Goal: Information Seeking & Learning: Learn about a topic

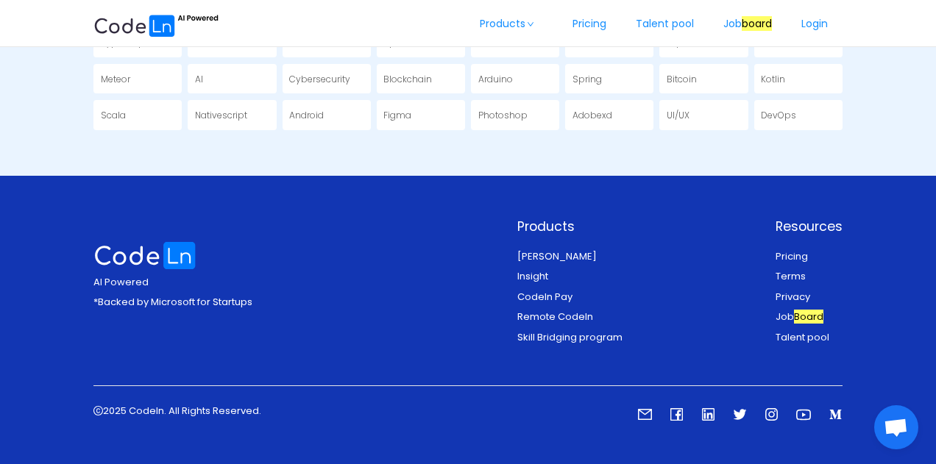
scroll to position [2677, 0]
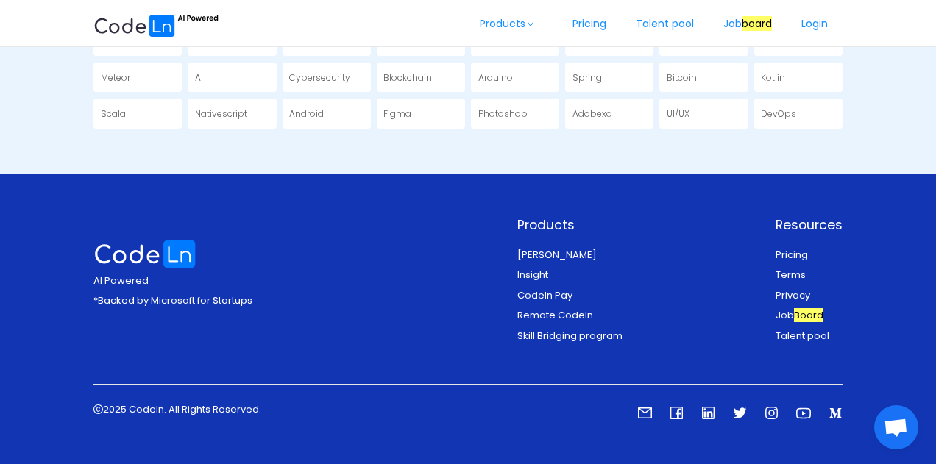
click at [789, 268] on link "Terms" at bounding box center [790, 275] width 30 height 14
click at [800, 289] on link "Privacy" at bounding box center [792, 295] width 35 height 14
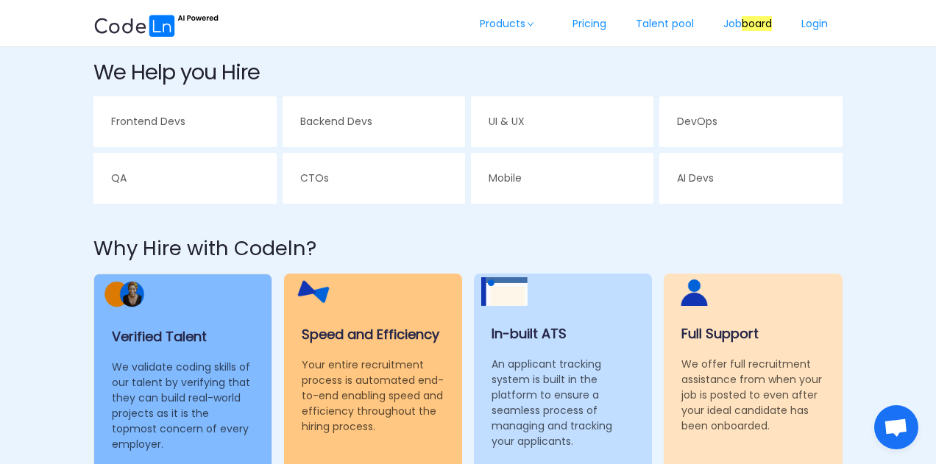
scroll to position [0, 0]
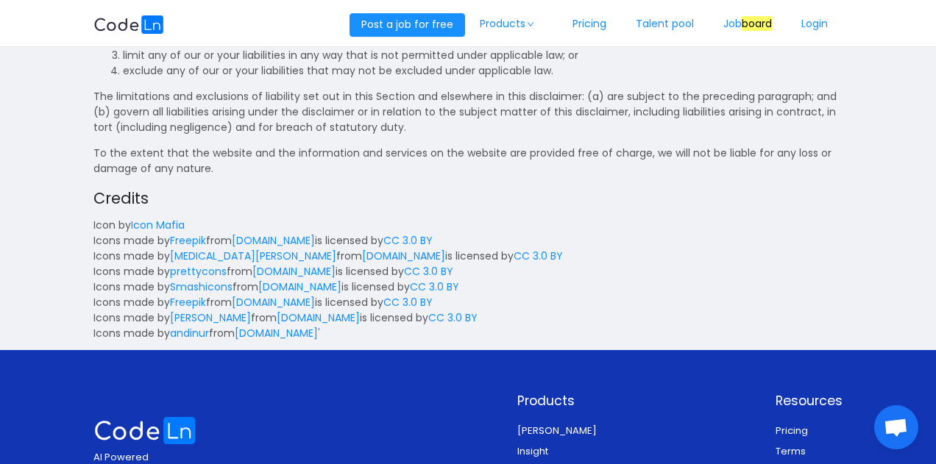
scroll to position [2578, 0]
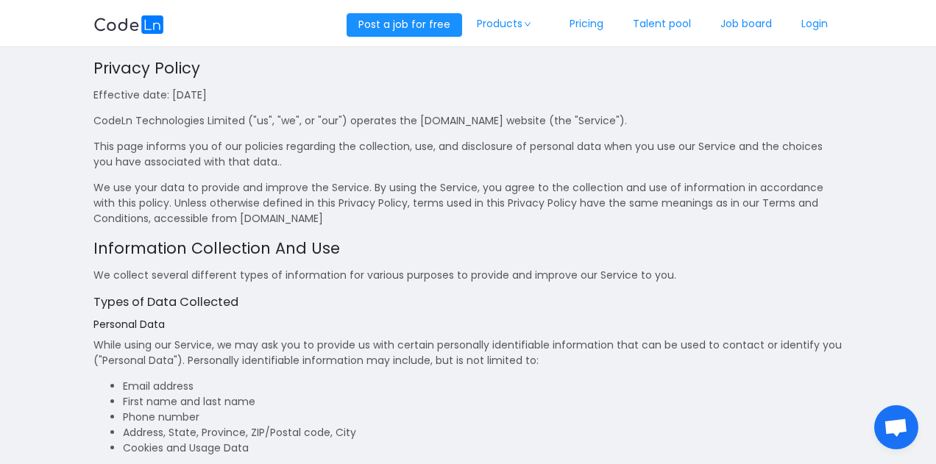
click at [364, 260] on h2 "Information Collection And Use" at bounding box center [467, 249] width 749 height 24
